Goal: Information Seeking & Learning: Learn about a topic

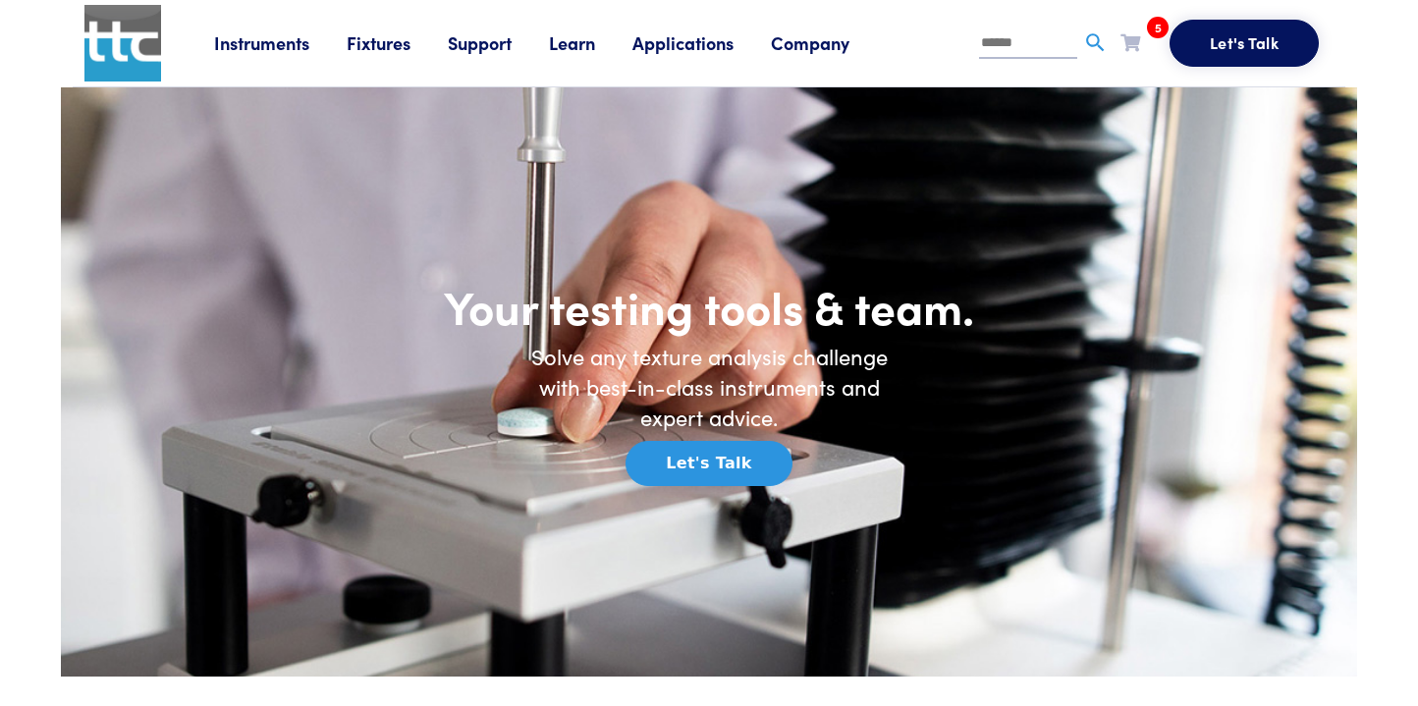
click at [1006, 47] on input "text" at bounding box center [1028, 43] width 98 height 29
type input "*****"
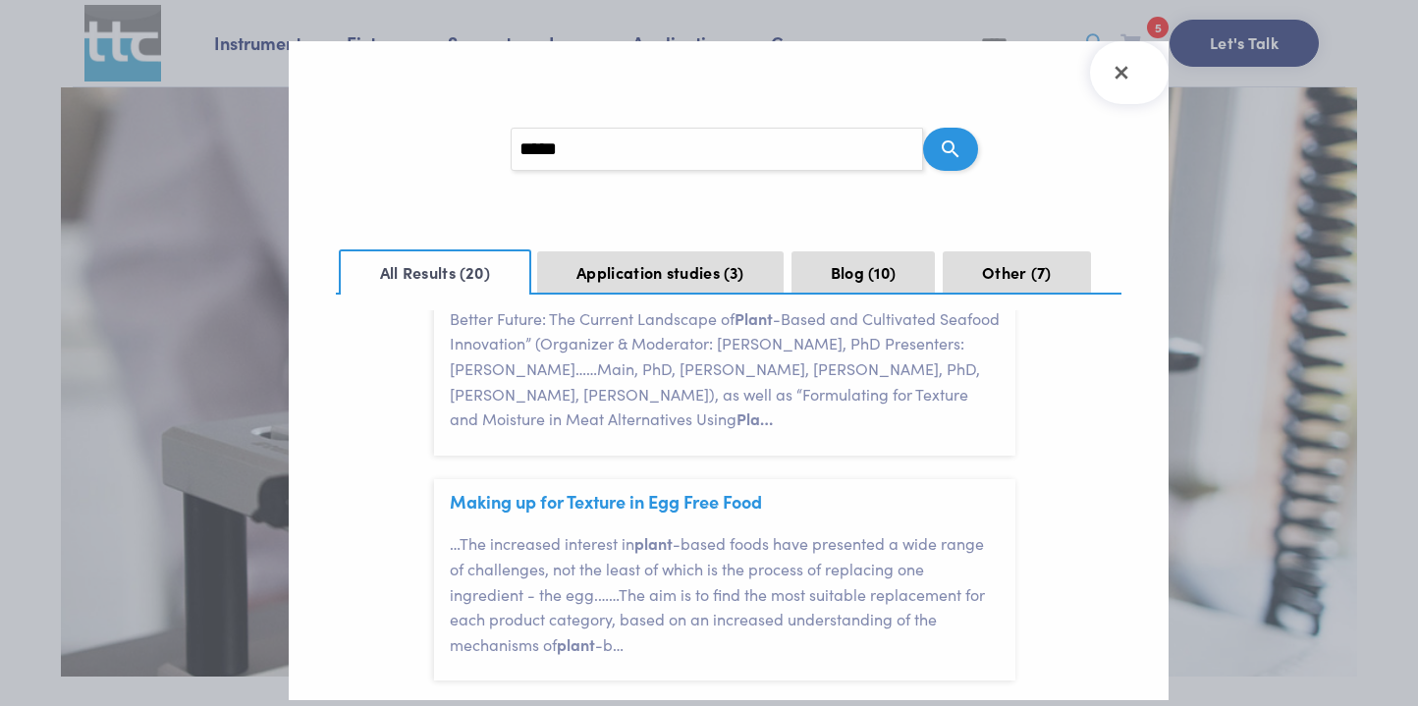
scroll to position [1566, 0]
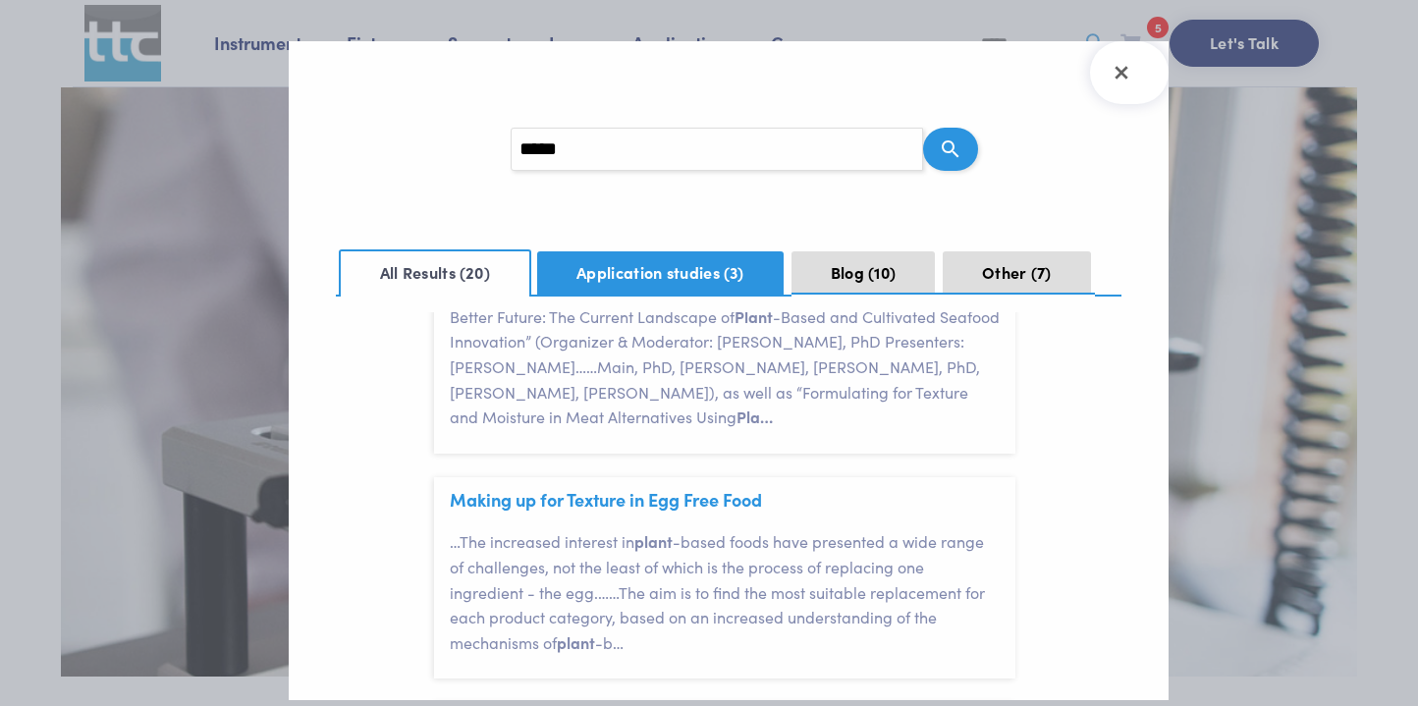
click at [679, 274] on button "Application studies 3" at bounding box center [660, 272] width 247 height 43
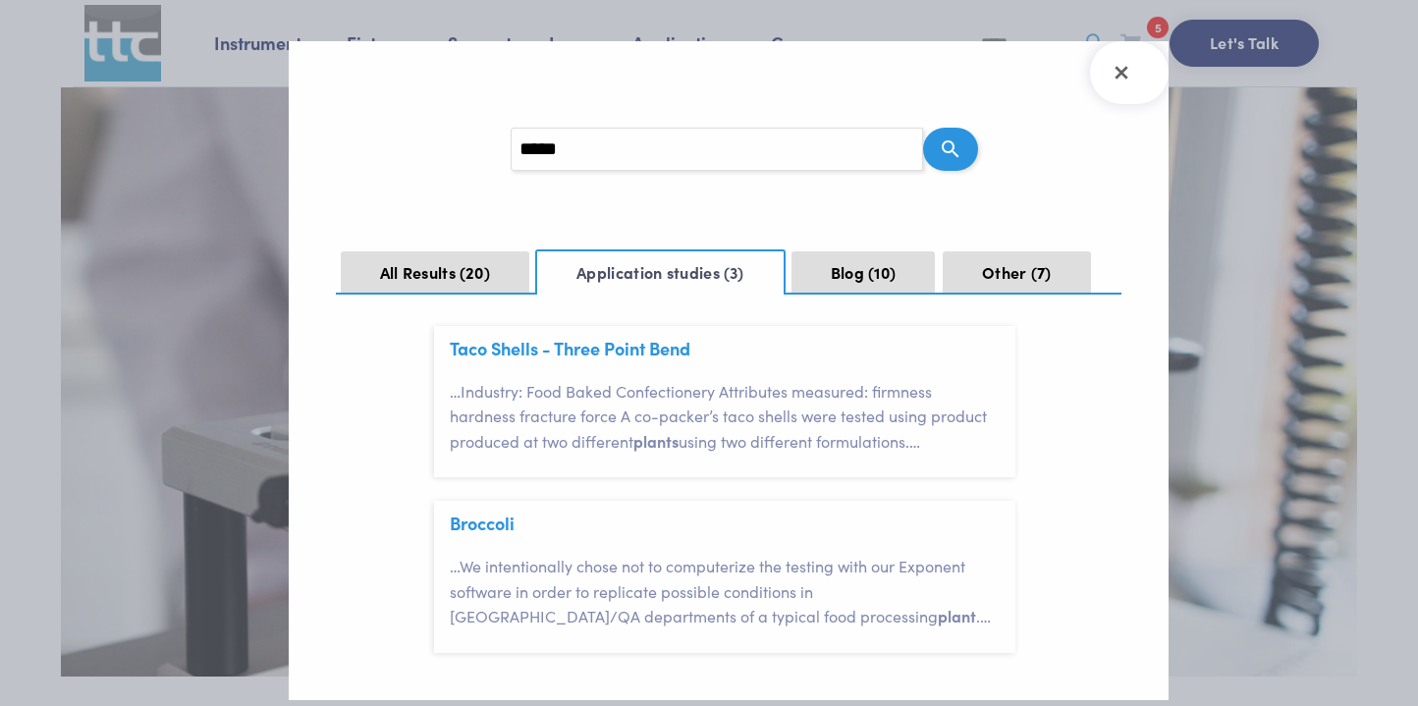
scroll to position [280, 0]
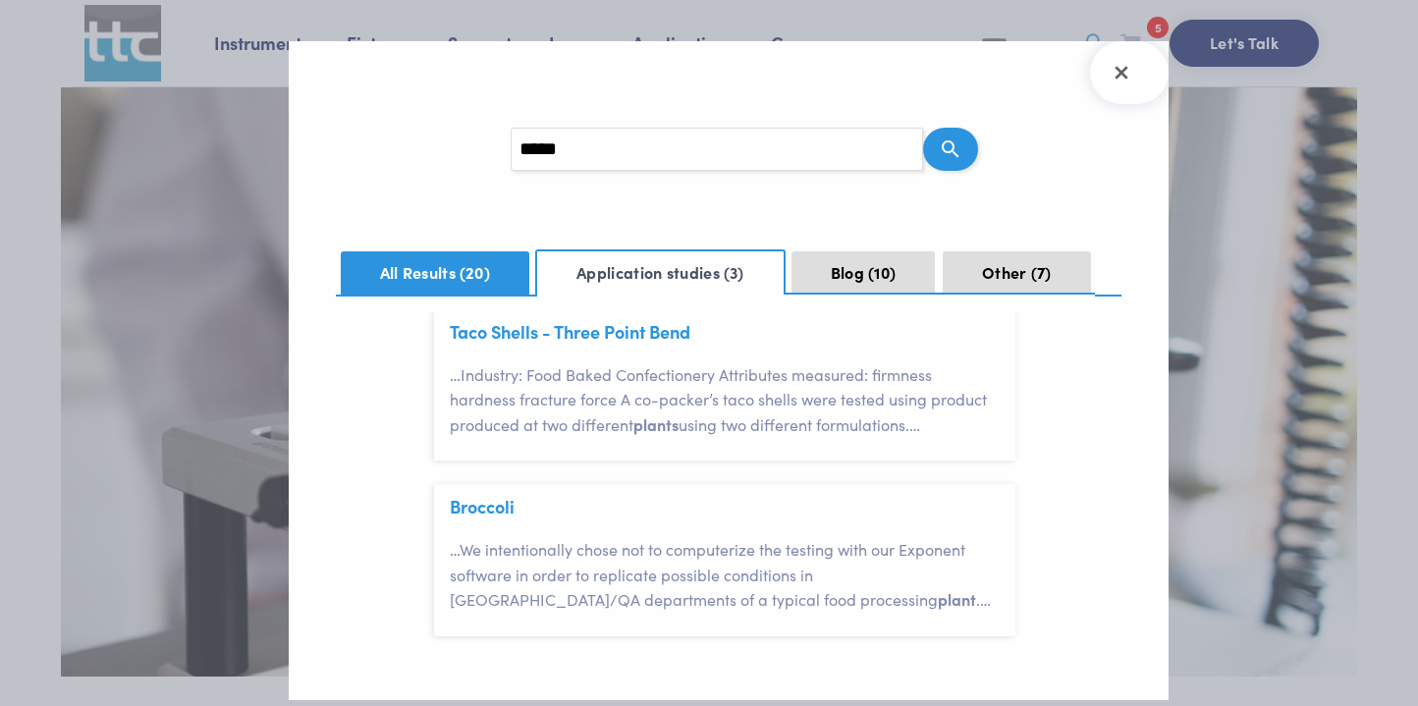
click at [419, 263] on button "All Results 20" at bounding box center [436, 272] width 190 height 43
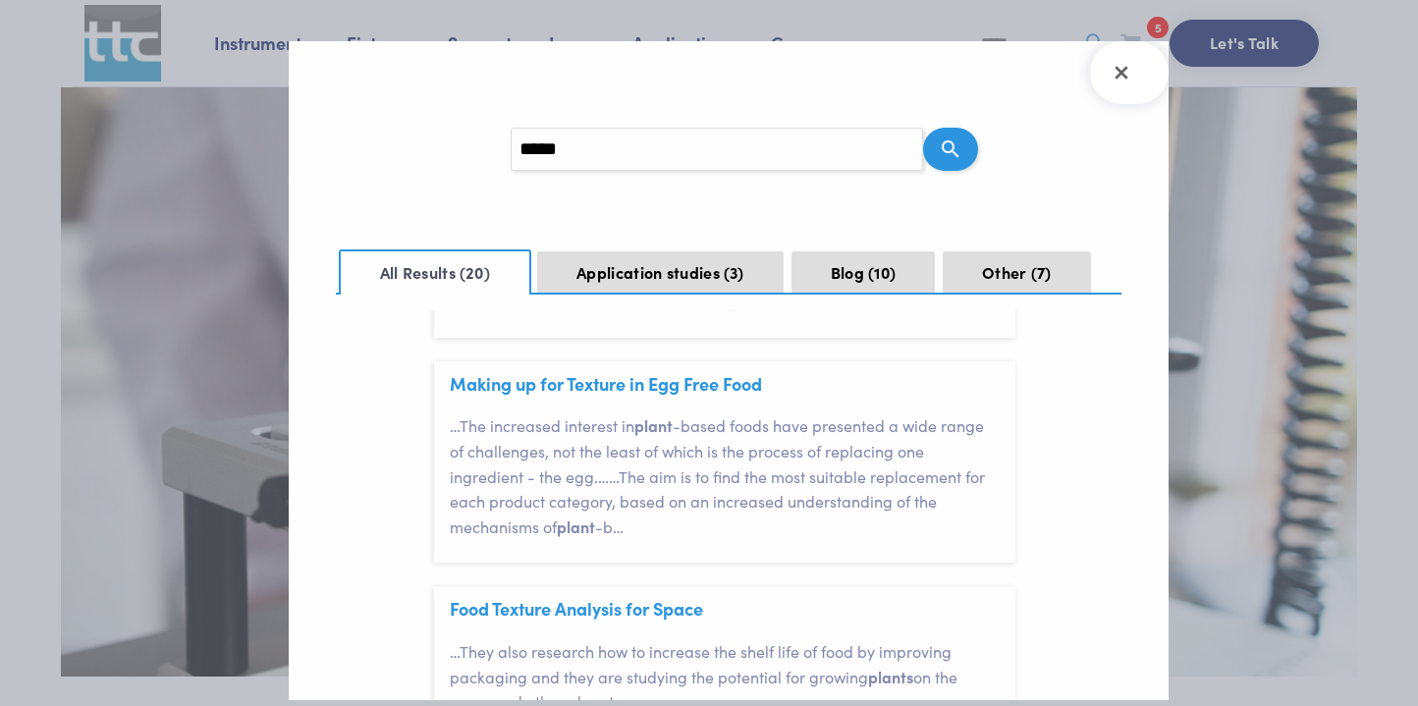
scroll to position [1672, 0]
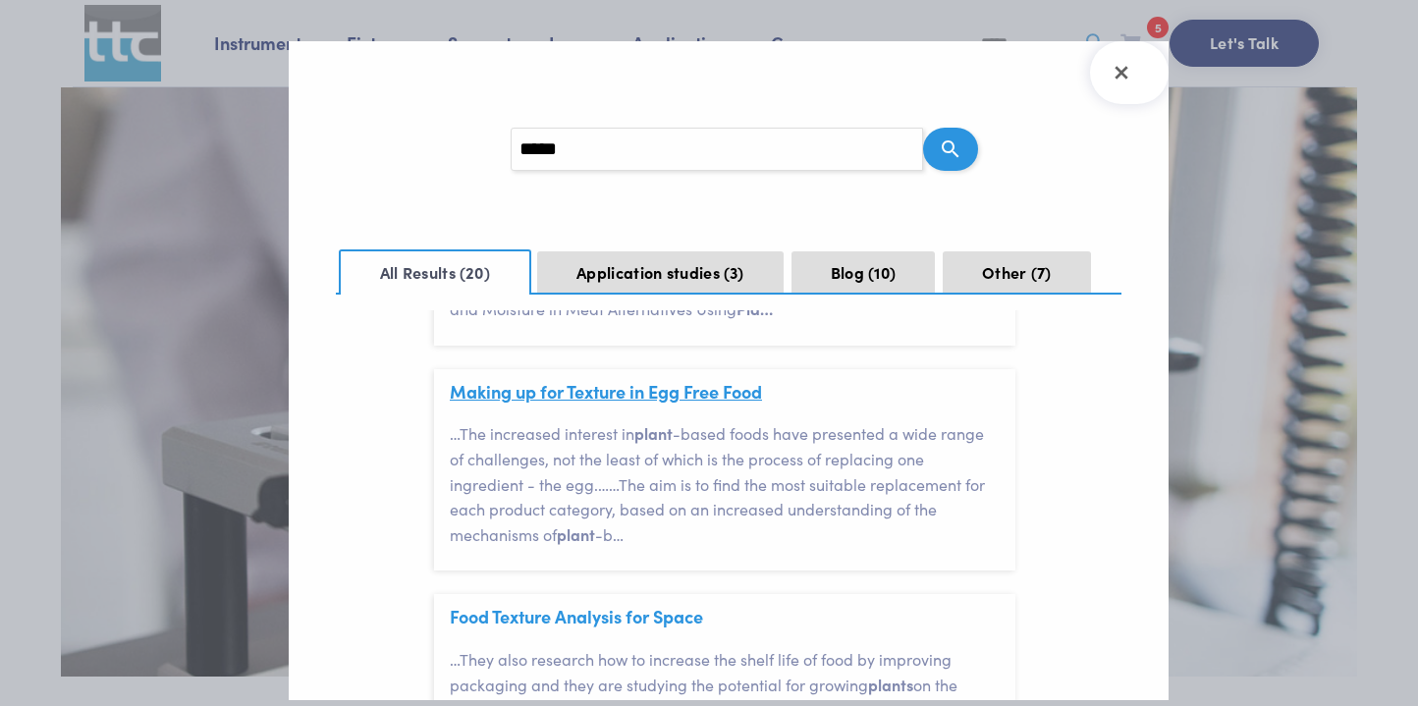
click at [622, 392] on link "Making up for Texture in Egg Free Food" at bounding box center [606, 391] width 312 height 25
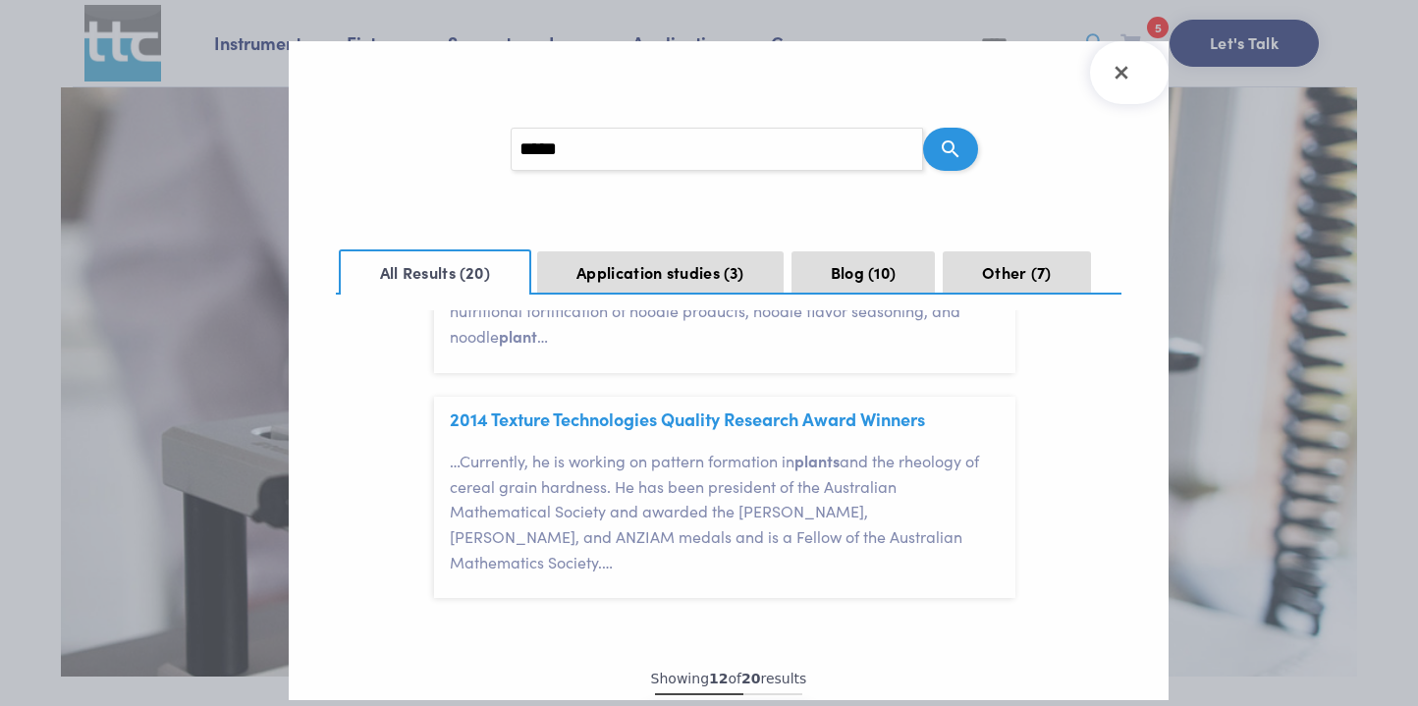
scroll to position [2437, 0]
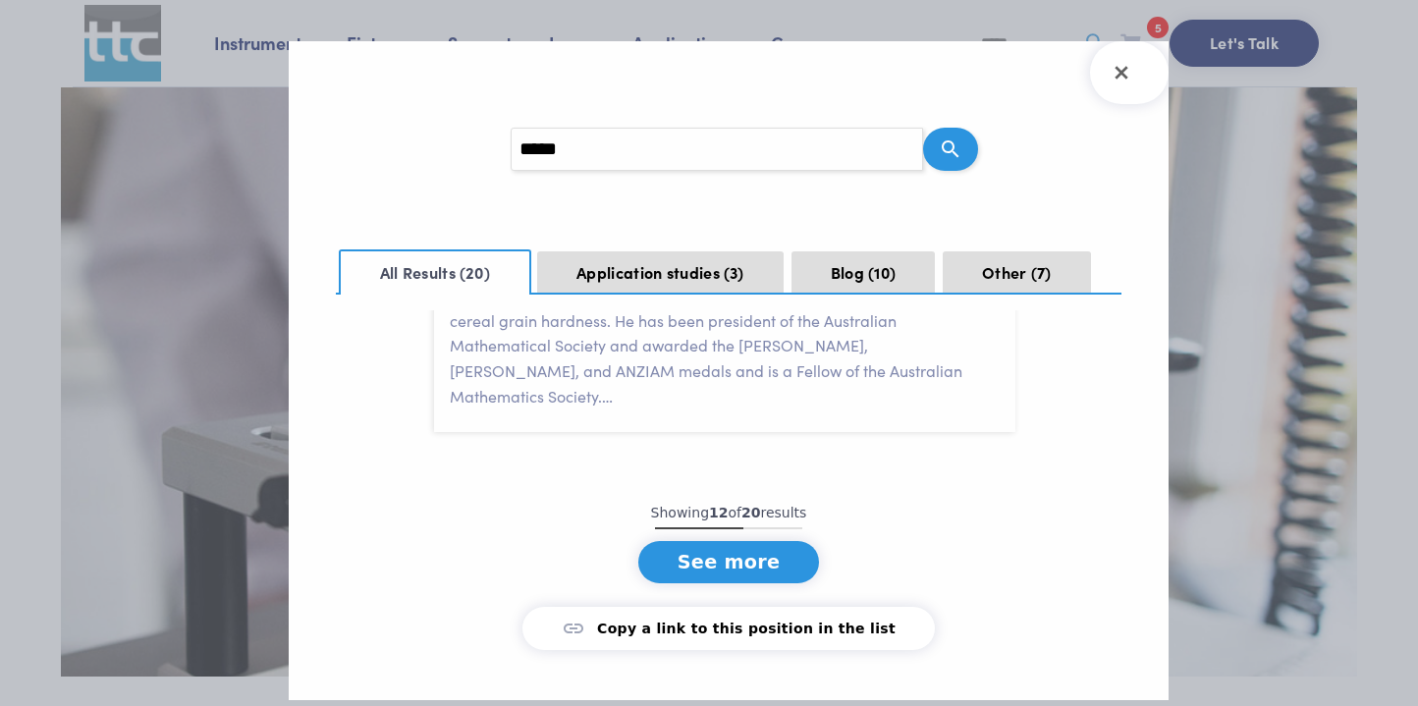
click at [712, 541] on button "See more" at bounding box center [729, 562] width 182 height 42
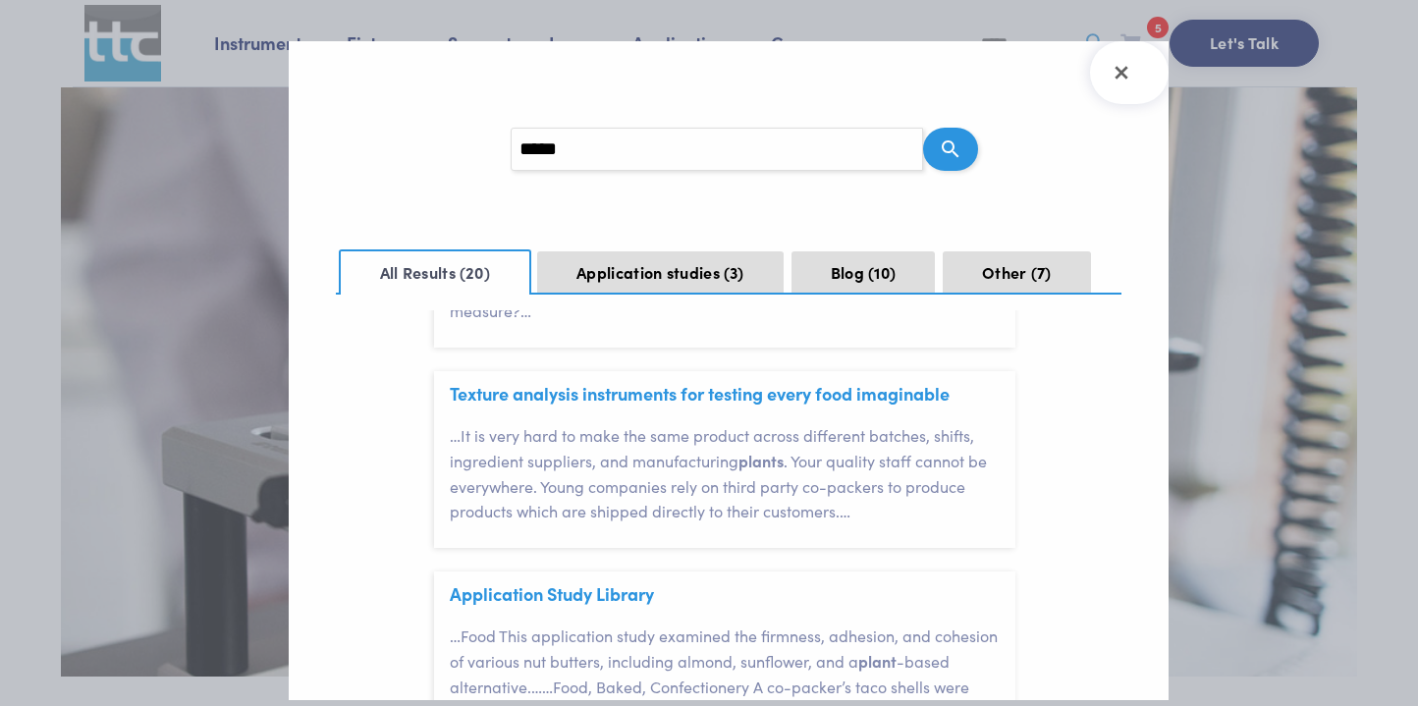
scroll to position [3843, 0]
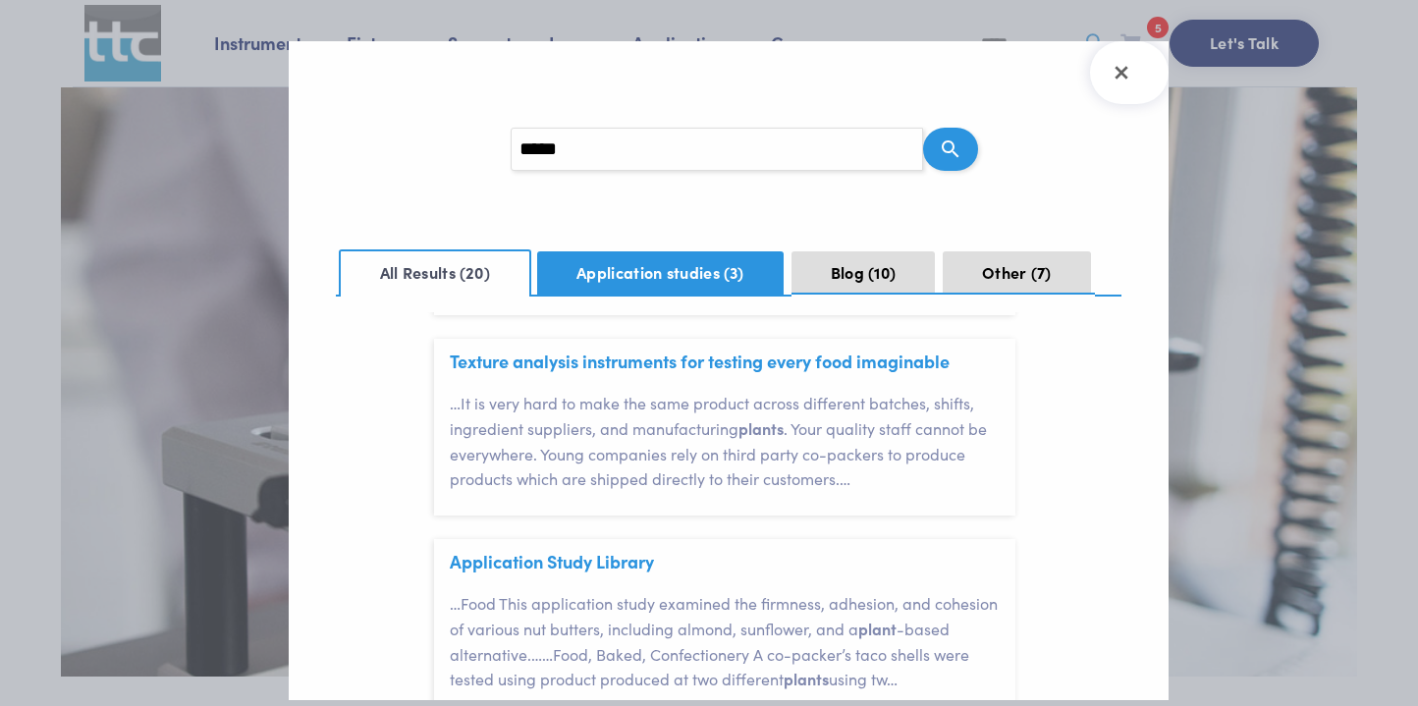
click at [700, 269] on button "Application studies 3" at bounding box center [660, 272] width 247 height 43
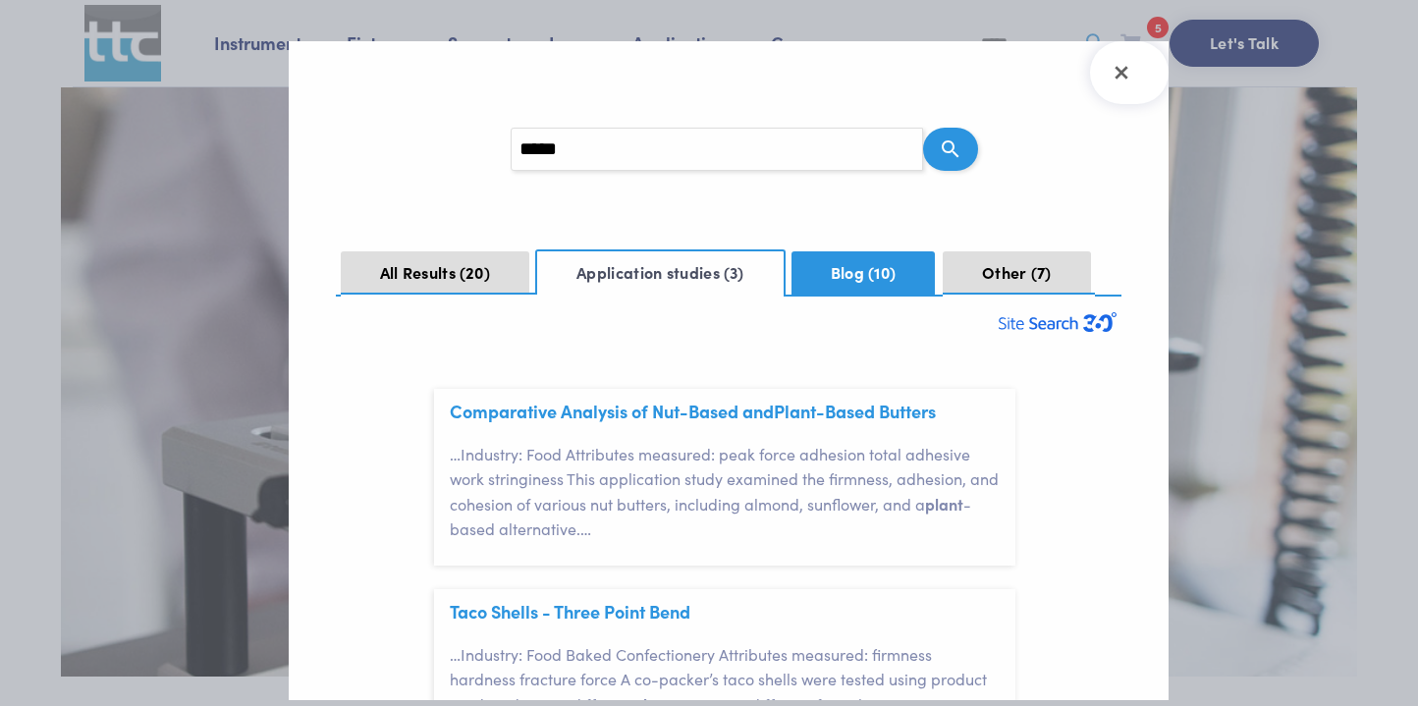
click at [868, 271] on button "Blog 10" at bounding box center [863, 272] width 143 height 43
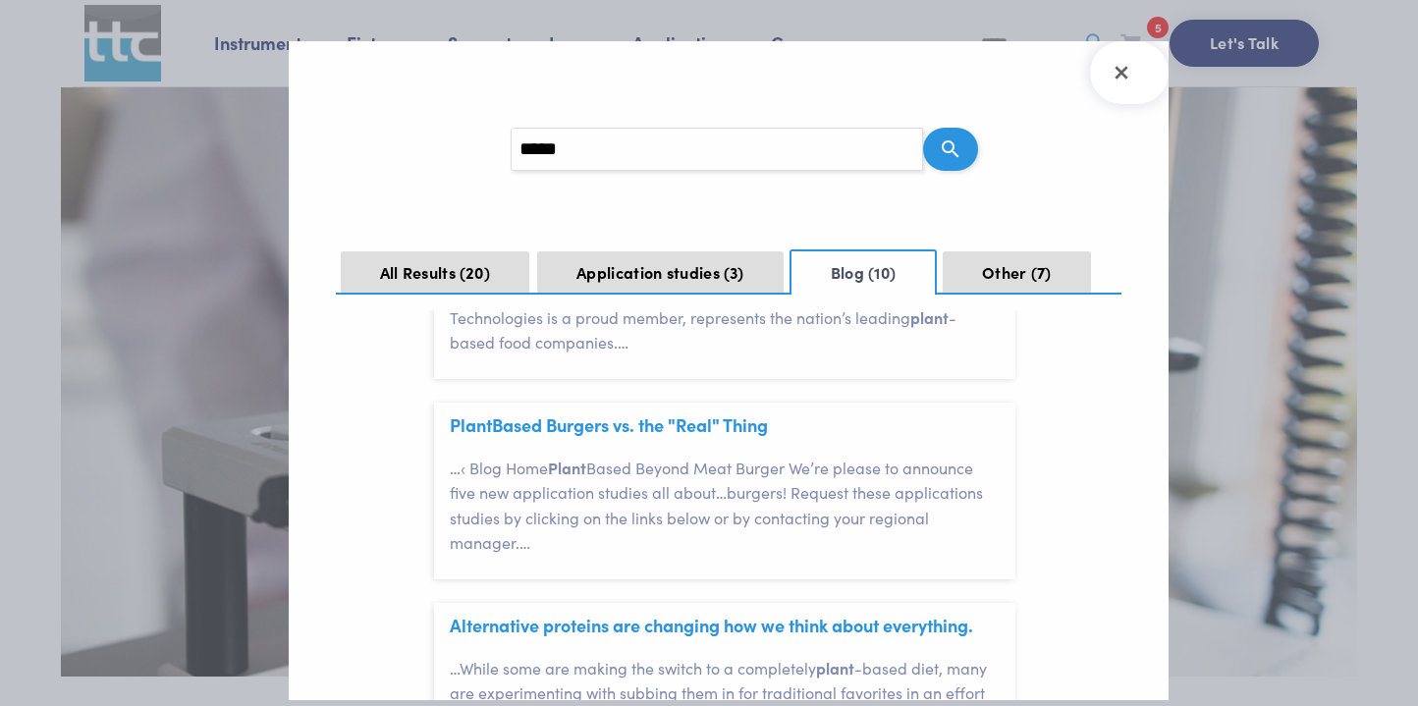
scroll to position [190, 0]
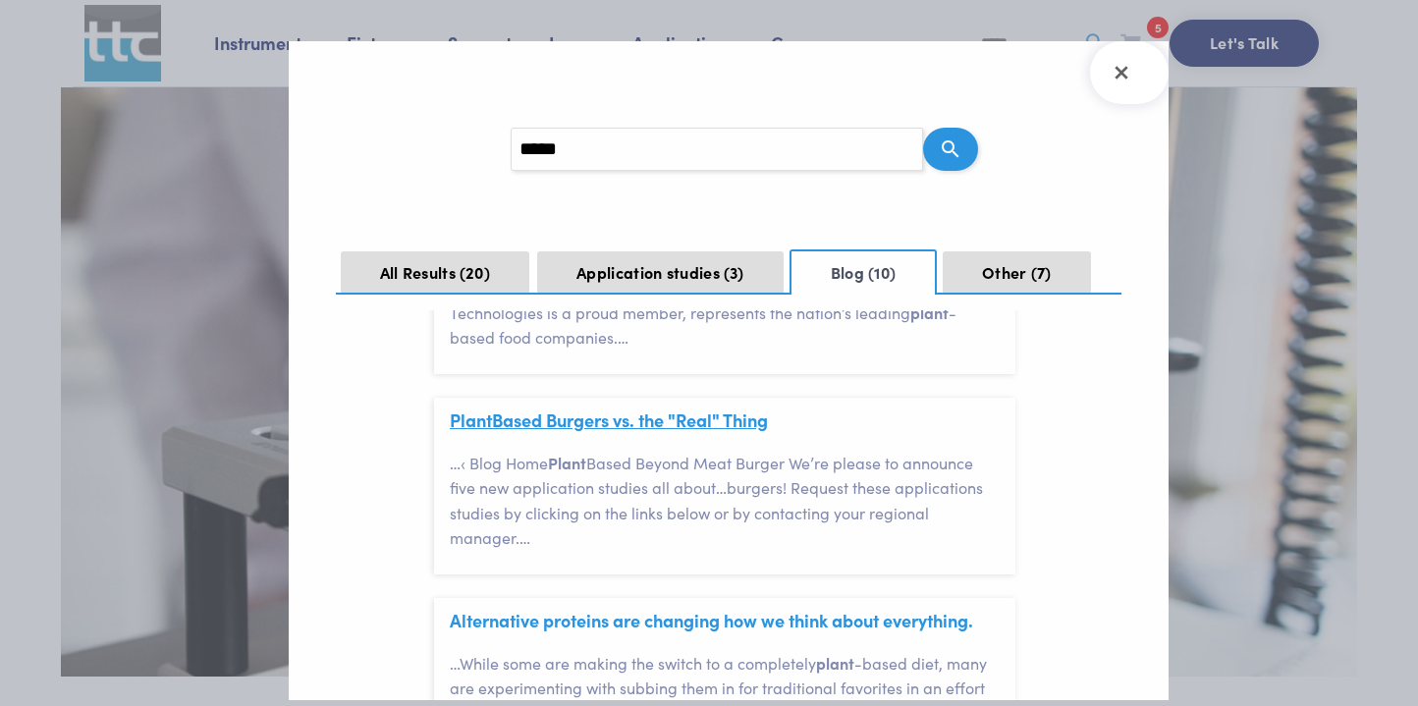
click at [651, 419] on link "Plant Based Burgers vs. the "Real" Thing" at bounding box center [609, 420] width 318 height 25
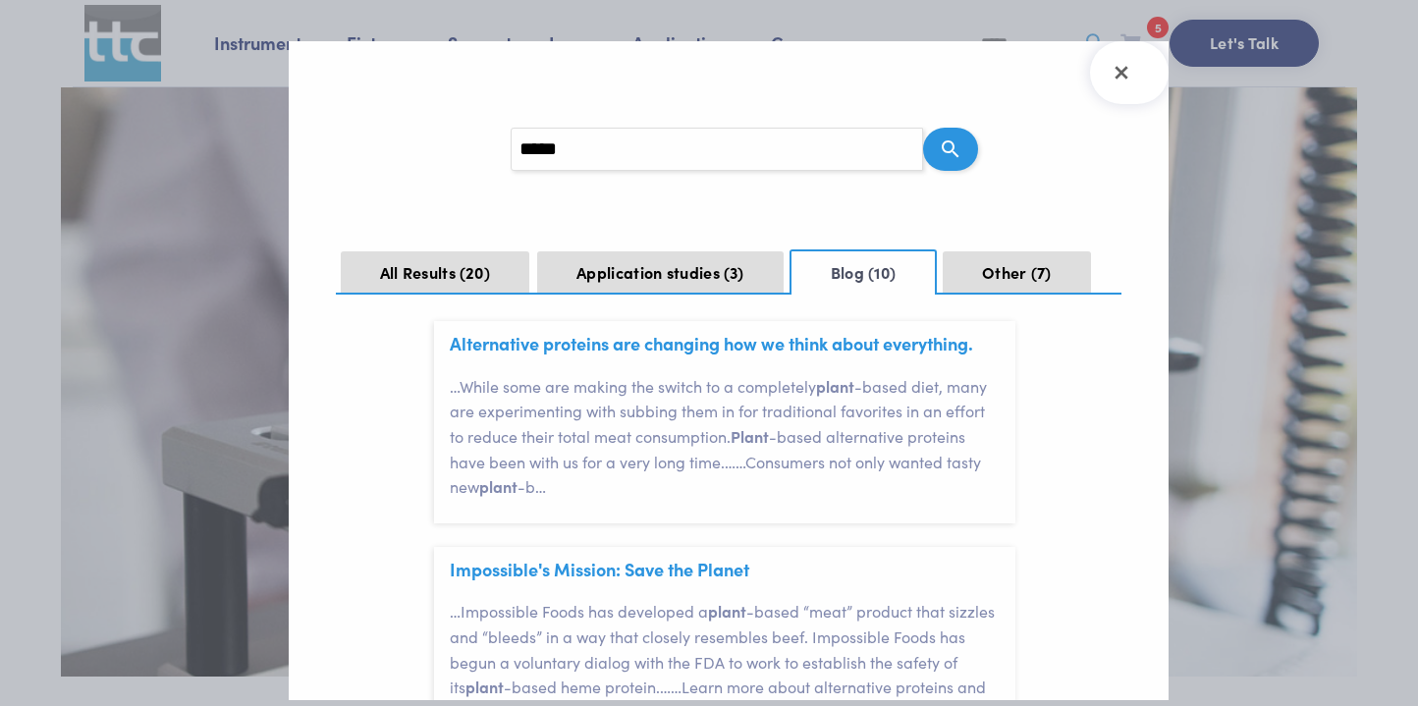
scroll to position [475, 0]
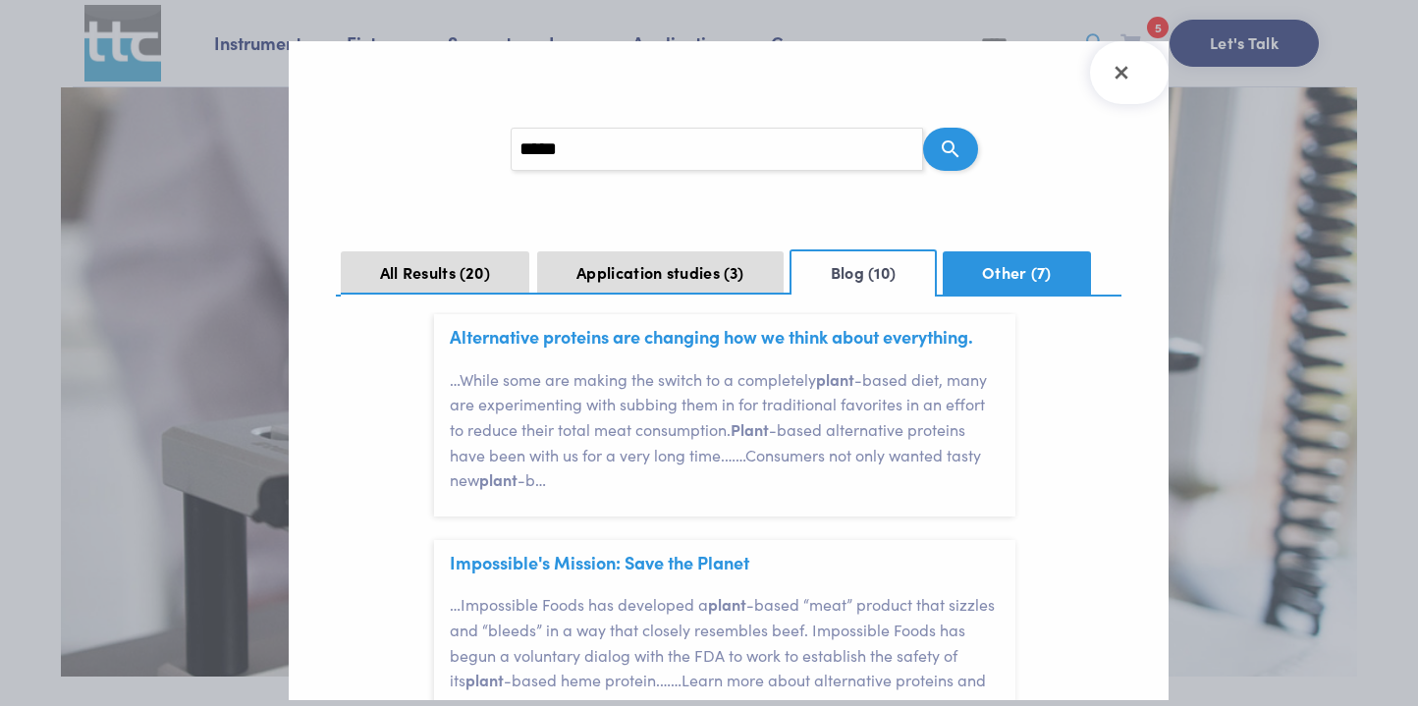
click at [1009, 273] on button "Other 7" at bounding box center [1016, 272] width 147 height 43
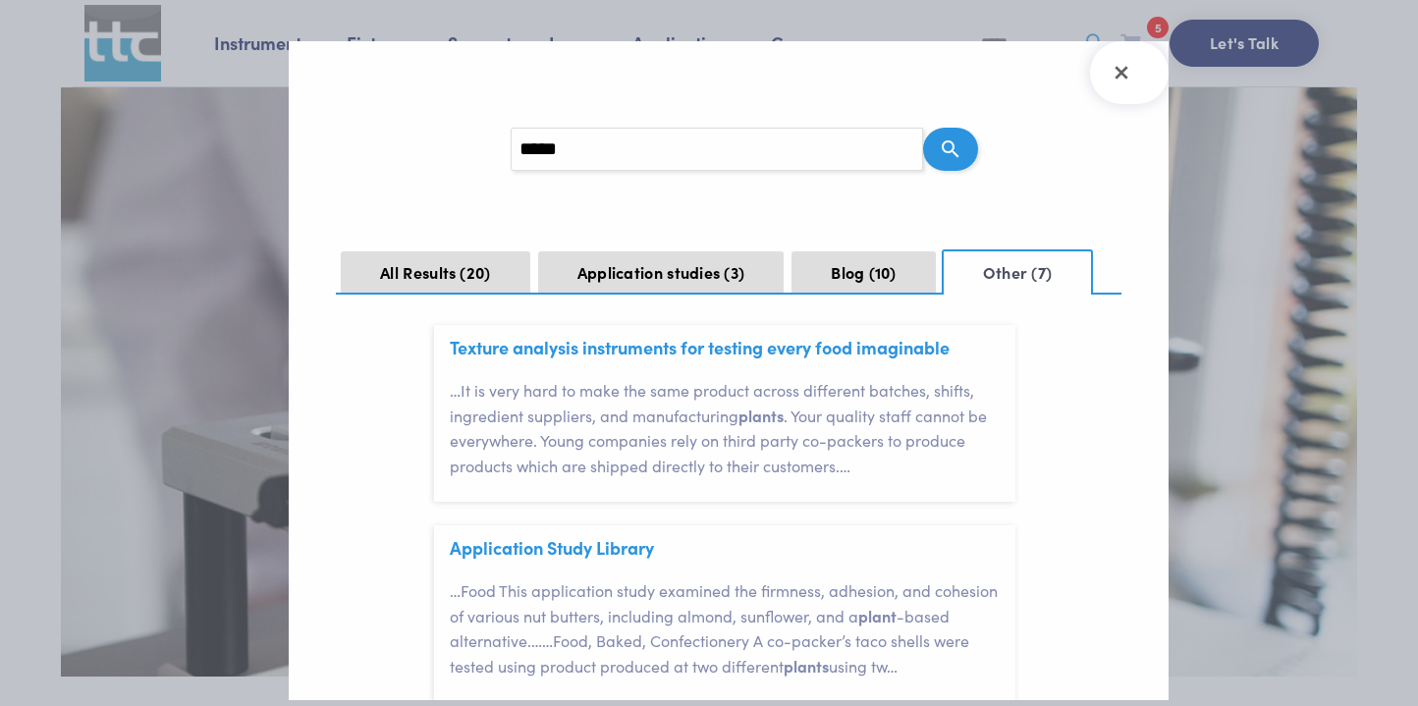
scroll to position [1186, 0]
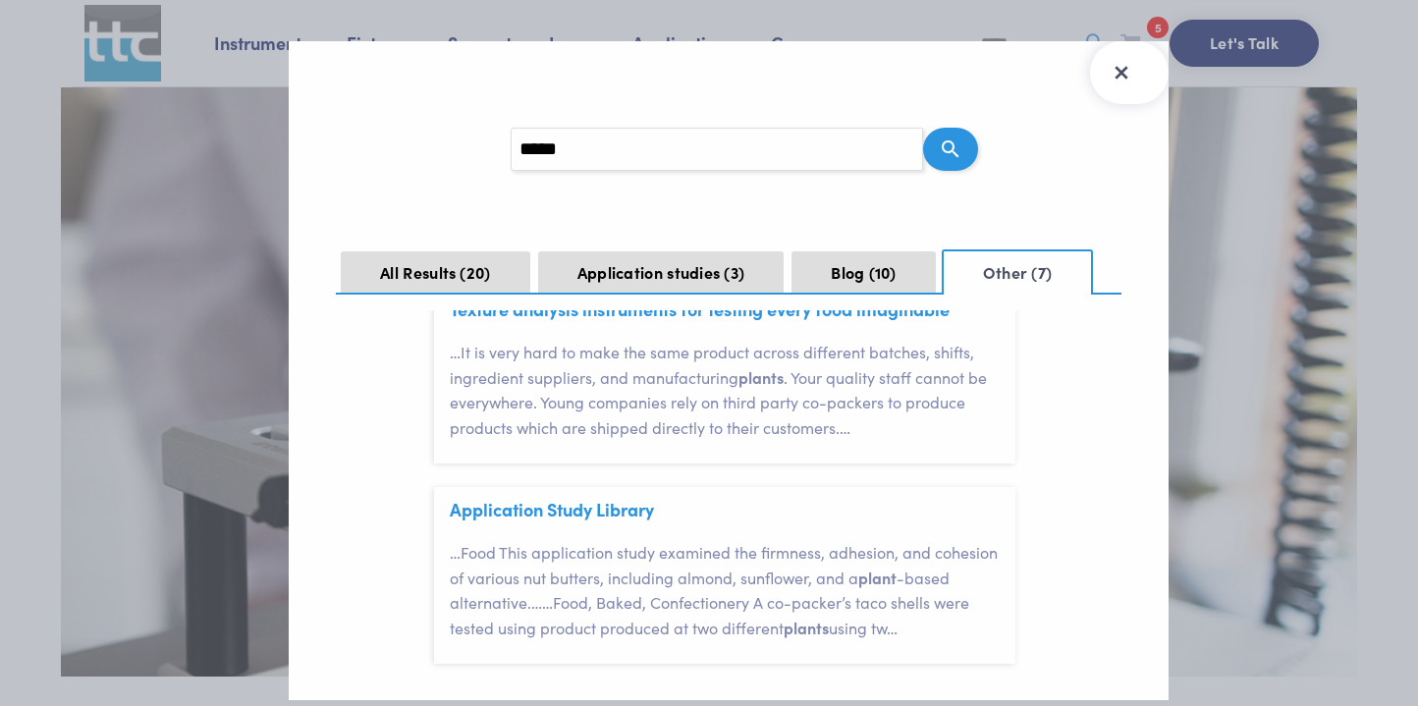
click at [1125, 71] on icon "Close Search Results" at bounding box center [1121, 72] width 31 height 31
